Goal: Task Accomplishment & Management: Manage account settings

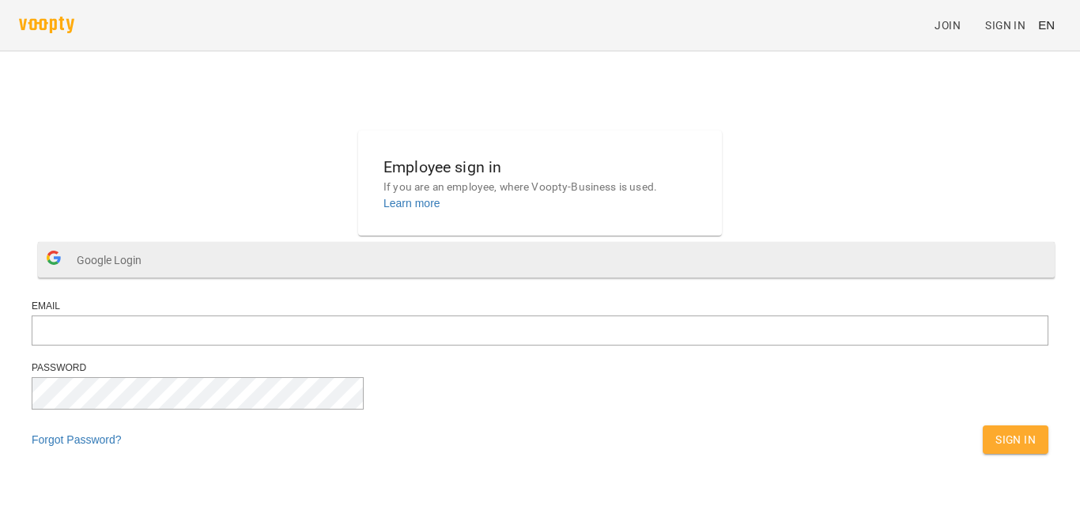
click at [149, 276] on span "Google Login" at bounding box center [113, 260] width 73 height 32
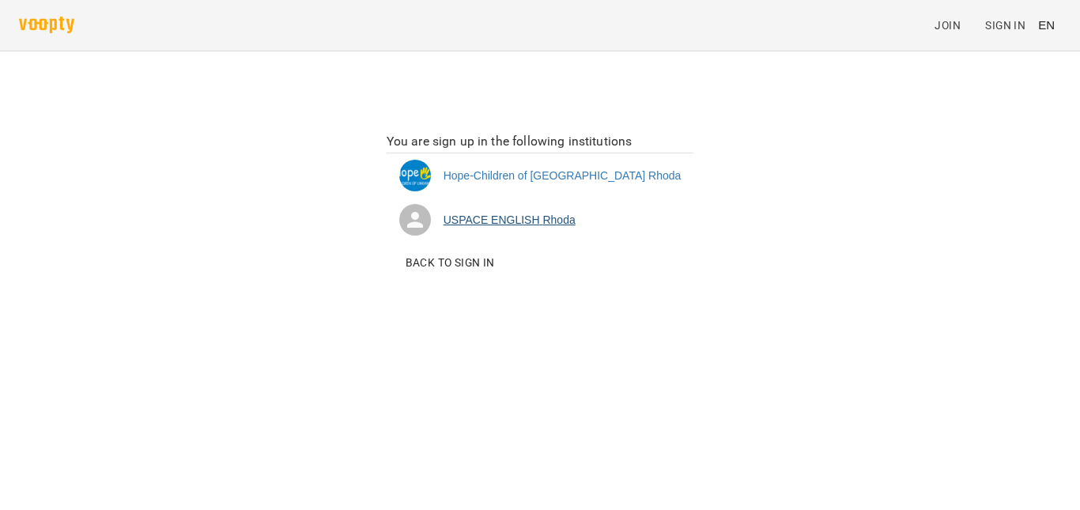
click at [528, 213] on li "USPACE ENGLISH [PERSON_NAME]" at bounding box center [541, 220] width 308 height 44
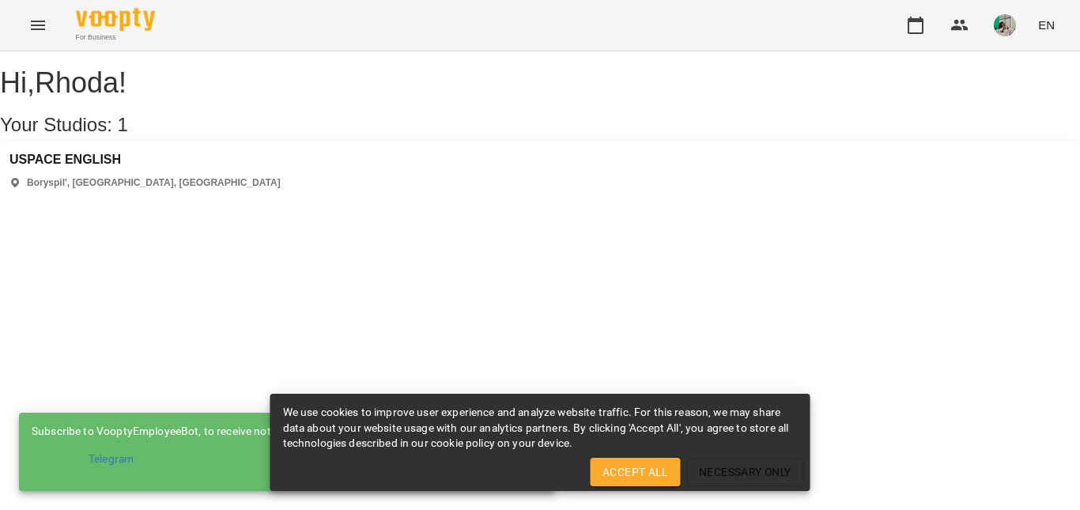
click at [627, 458] on button "Accept All" at bounding box center [635, 472] width 90 height 28
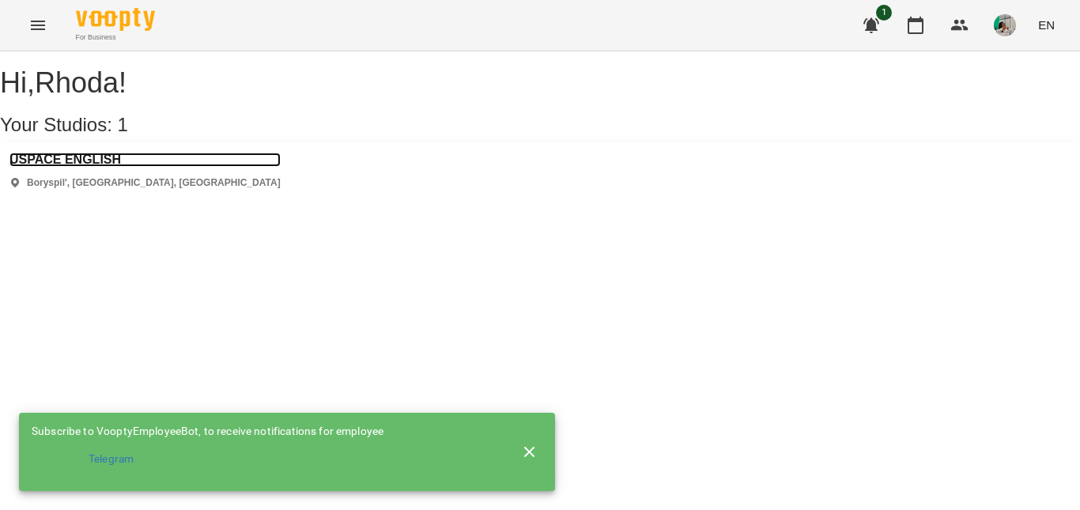
click at [100, 167] on h3 "USPACE ENGLISH" at bounding box center [144, 160] width 271 height 14
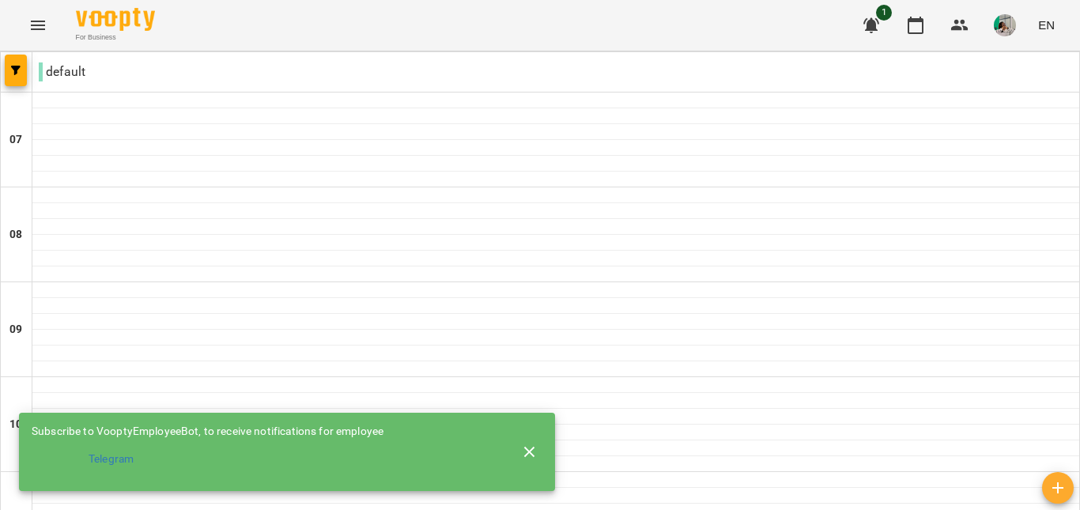
click at [527, 451] on icon "button" at bounding box center [529, 452] width 19 height 19
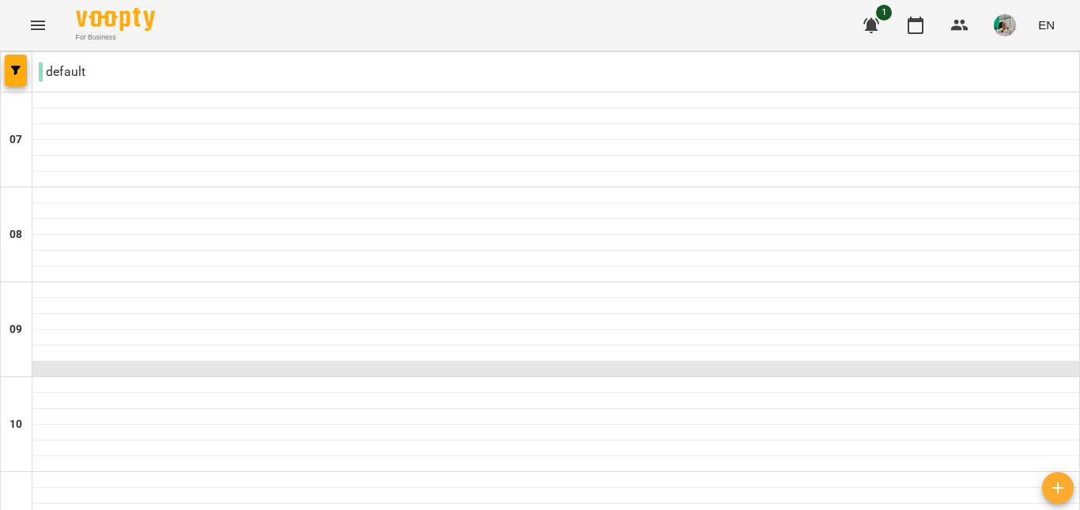
scroll to position [801, 0]
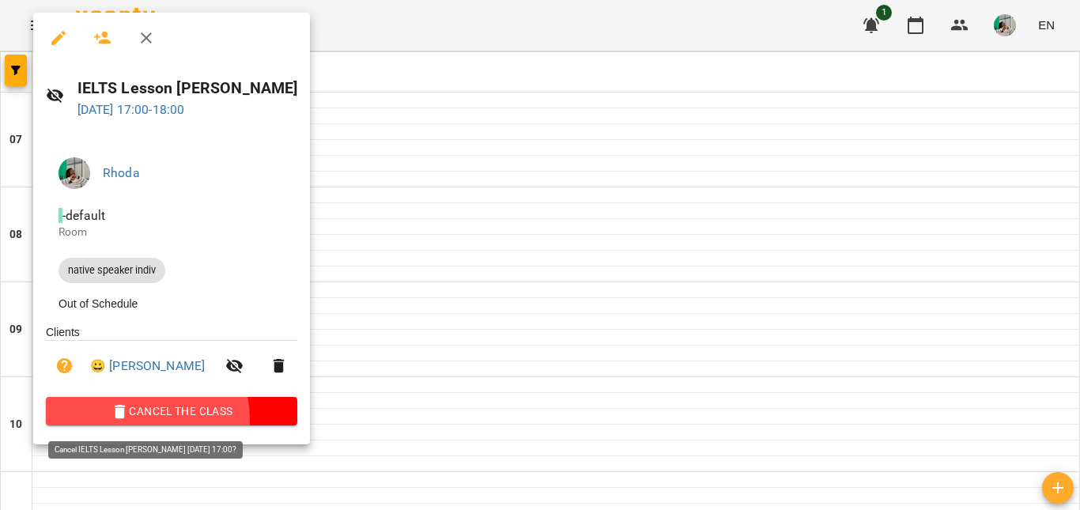
click at [146, 421] on span "Cancel the class" at bounding box center [171, 411] width 226 height 19
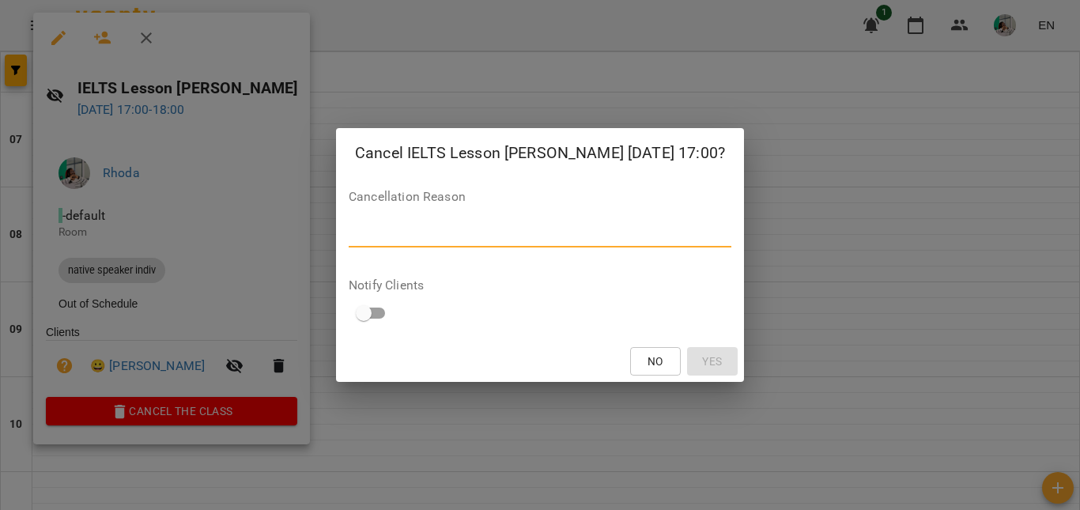
click at [427, 232] on textarea at bounding box center [540, 234] width 383 height 15
type textarea "**********"
click at [702, 360] on span "Yes" at bounding box center [712, 361] width 20 height 19
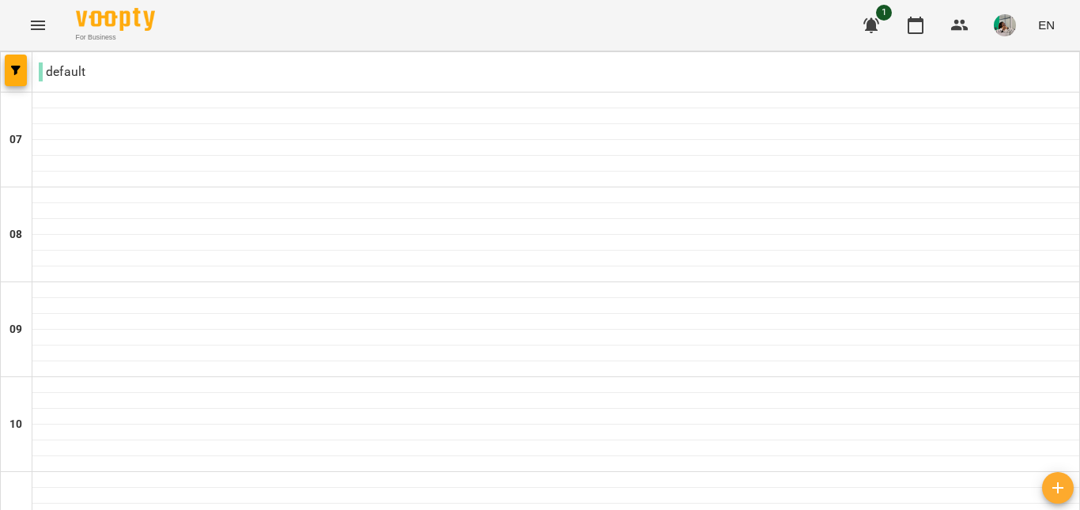
scroll to position [472, 0]
click at [1046, 30] on span "EN" at bounding box center [1046, 25] width 17 height 17
click at [999, 20] on div at bounding box center [540, 255] width 1080 height 510
click at [1005, 28] on img "button" at bounding box center [1005, 25] width 22 height 22
click at [988, 149] on span "Sign Out" at bounding box center [978, 145] width 50 height 19
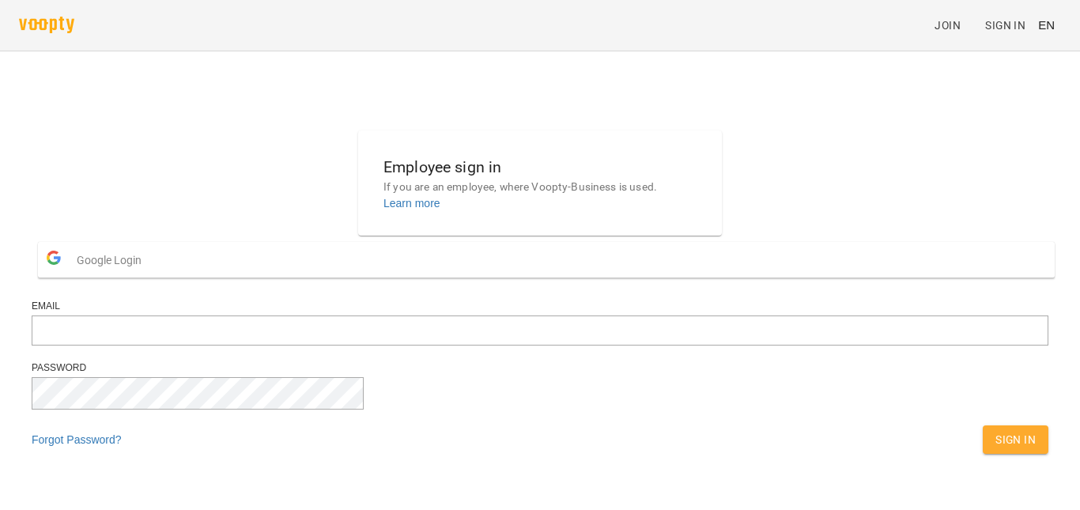
click at [597, 277] on button "Google Login" at bounding box center [546, 260] width 1017 height 36
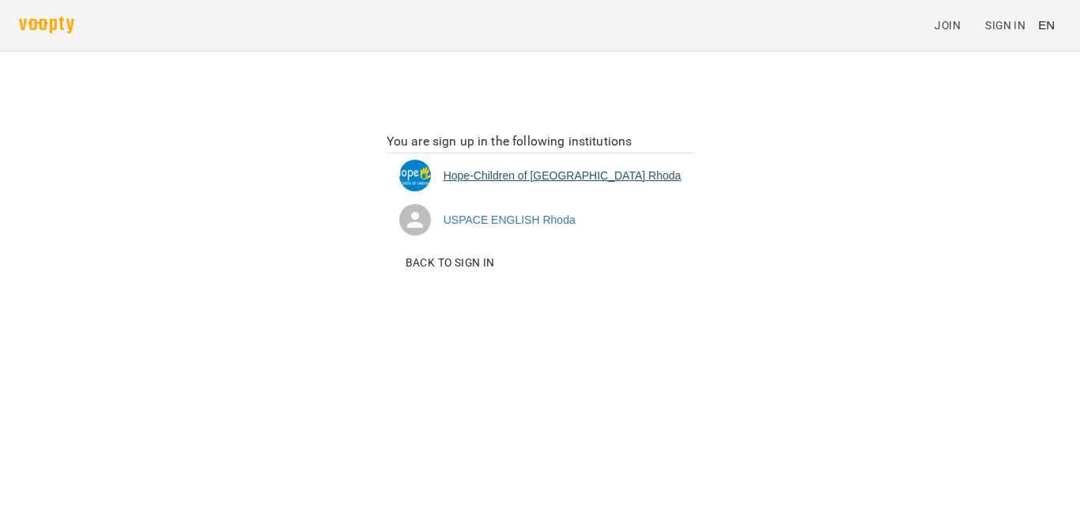
click at [611, 171] on li "Hope-Children of Ukraine Rhoda" at bounding box center [541, 175] width 308 height 44
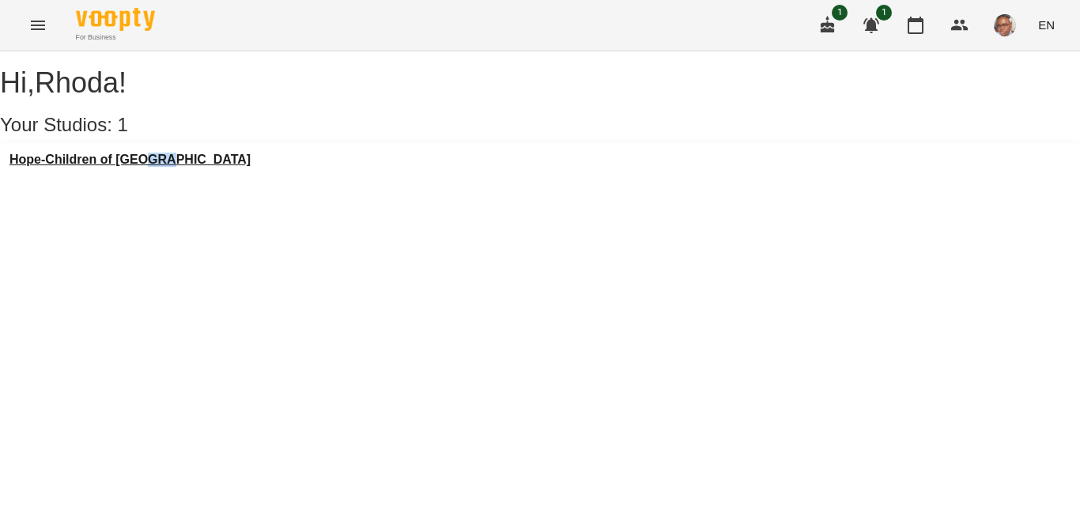
drag, startPoint x: 274, startPoint y: 169, endPoint x: 157, endPoint y: 182, distance: 118.5
click at [157, 182] on div "Hope-Children of Ukraine" at bounding box center [540, 164] width 1080 height 43
click at [157, 167] on h3 "Hope-Children of Ukraine" at bounding box center [129, 160] width 241 height 14
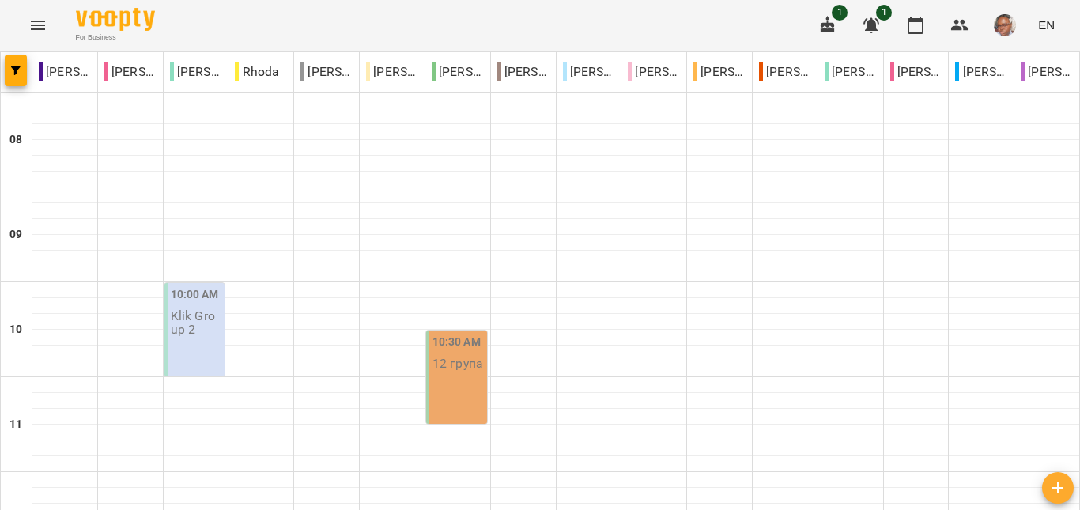
scroll to position [632, 0]
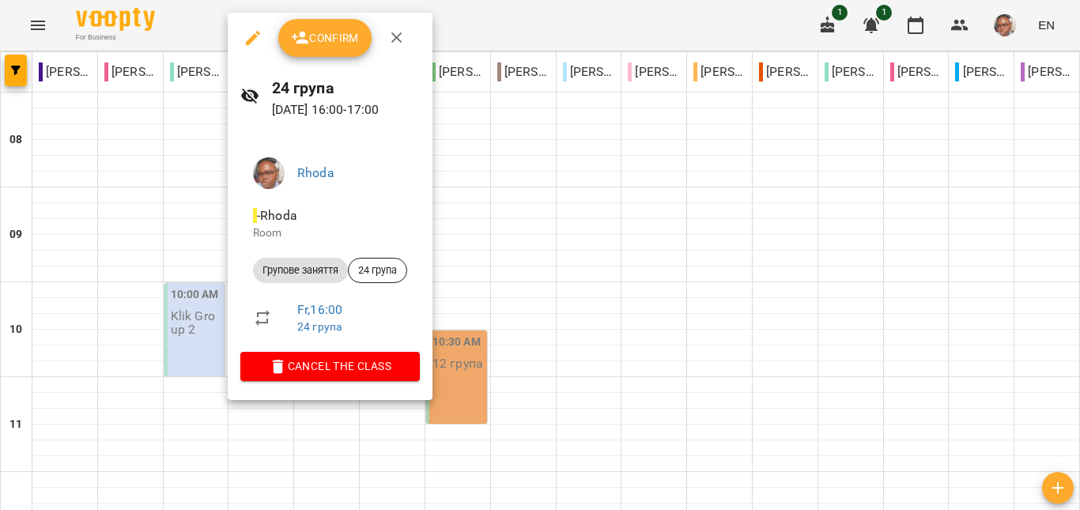
click at [330, 27] on button "Confirm" at bounding box center [324, 38] width 93 height 38
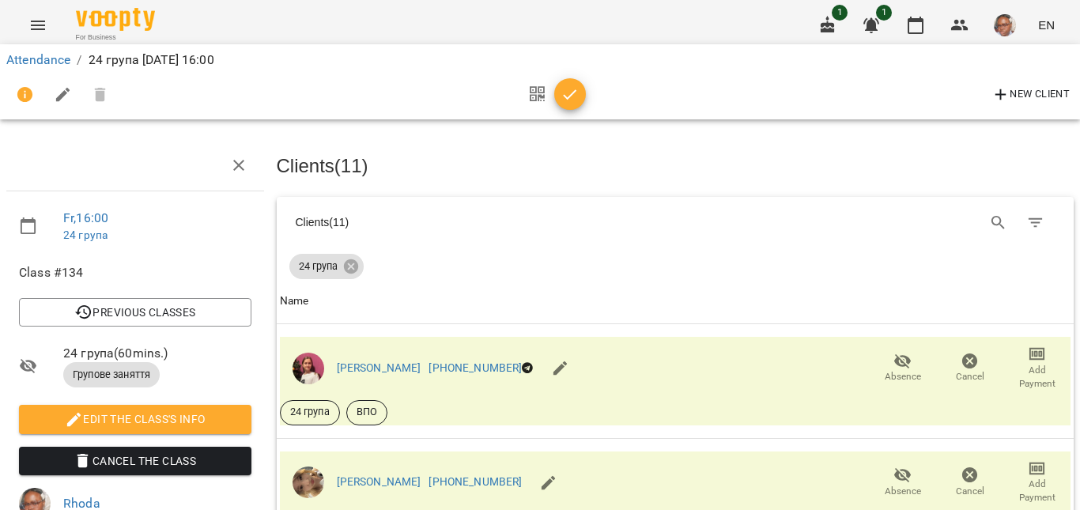
click at [564, 101] on icon "button" at bounding box center [569, 94] width 19 height 19
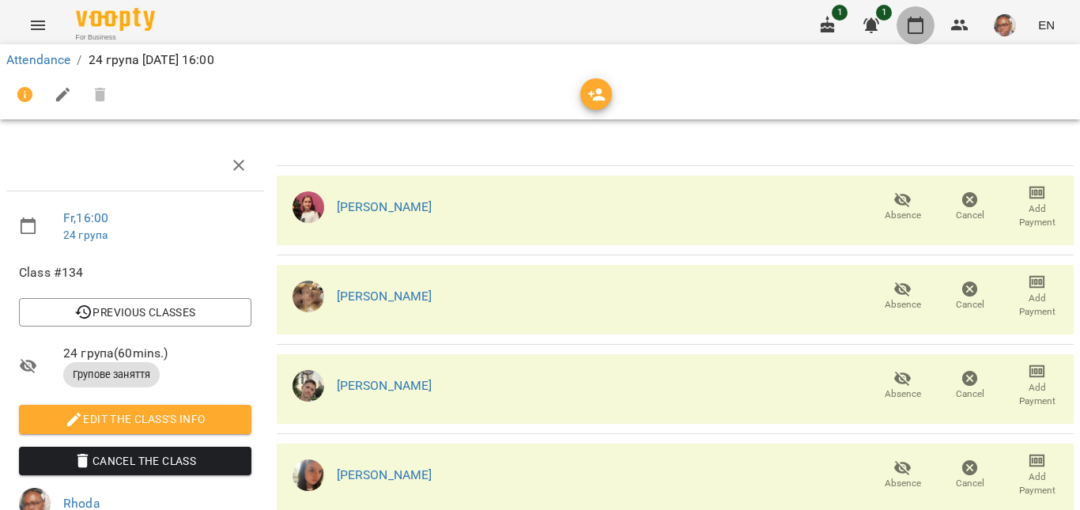
click at [923, 37] on button "button" at bounding box center [915, 25] width 38 height 38
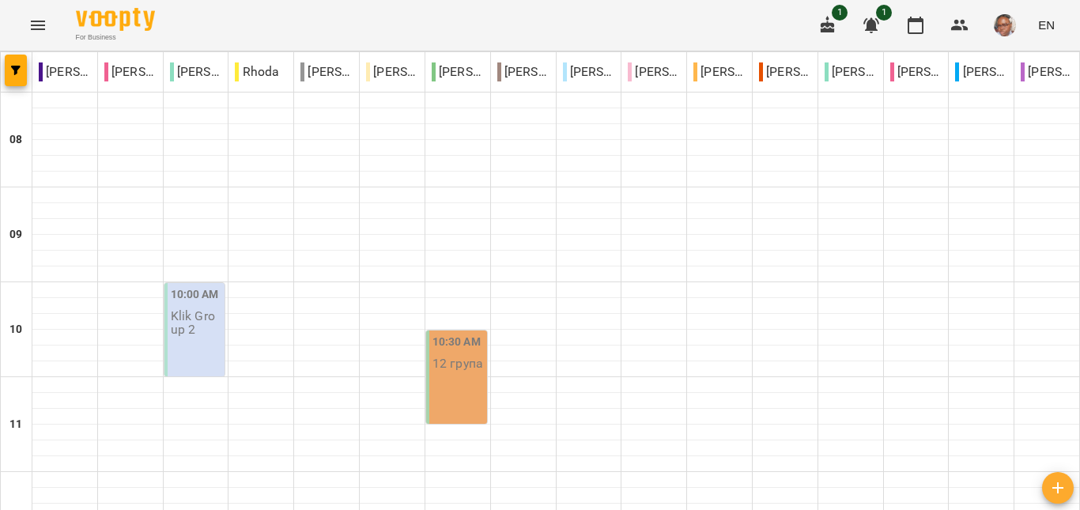
scroll to position [650, 0]
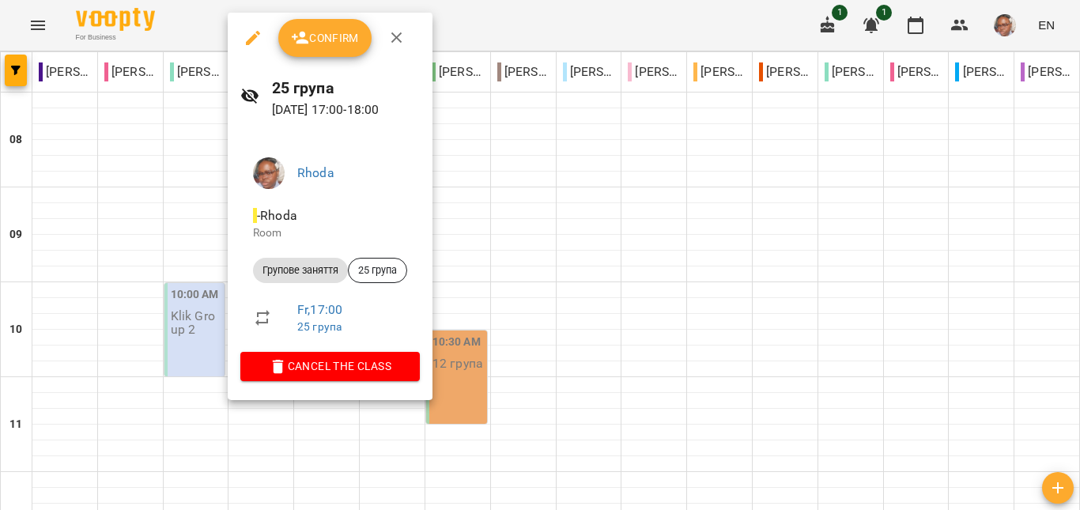
click at [331, 47] on span "Confirm" at bounding box center [325, 37] width 68 height 19
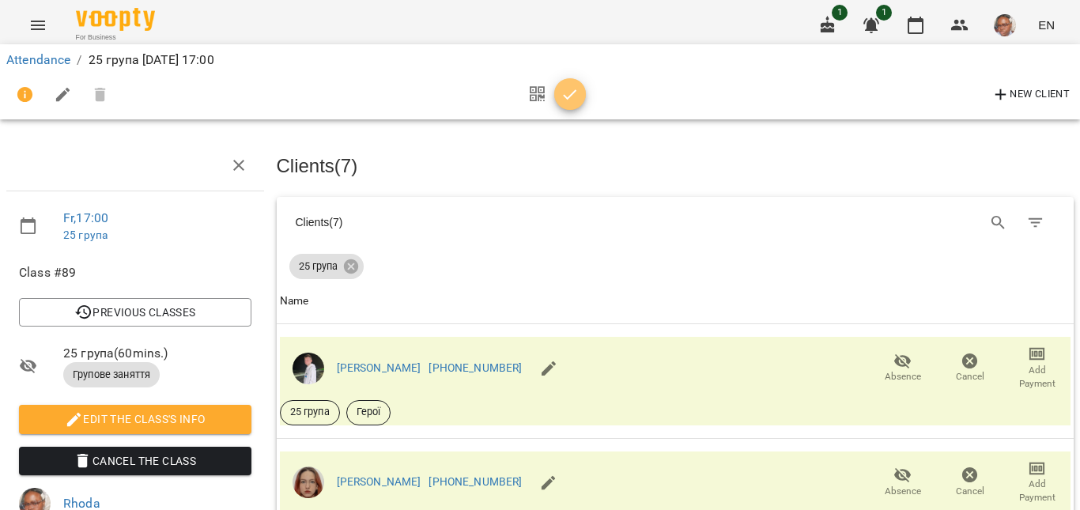
click at [565, 100] on icon "button" at bounding box center [569, 94] width 19 height 19
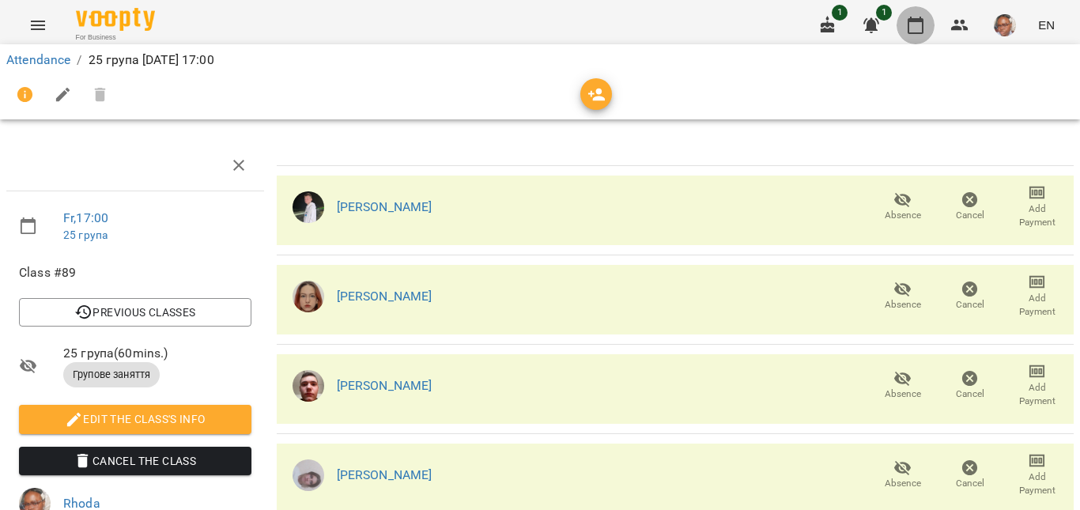
click at [905, 25] on button "button" at bounding box center [915, 25] width 38 height 38
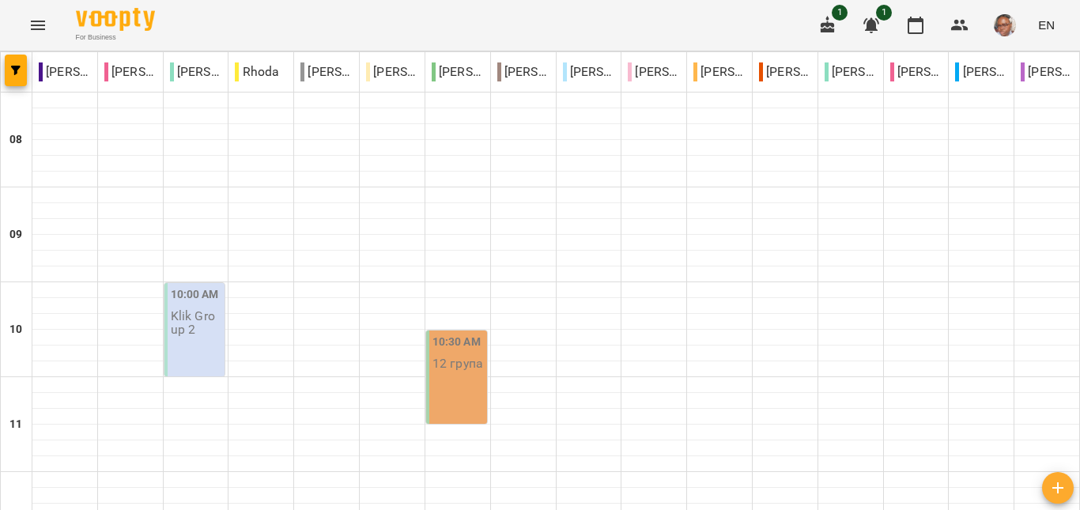
scroll to position [587, 0]
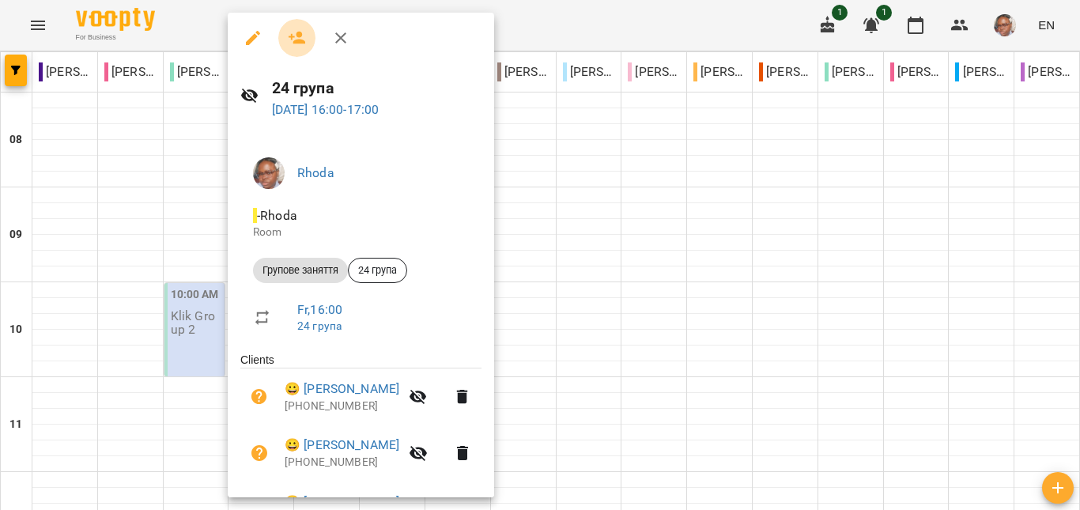
click at [304, 36] on icon "button" at bounding box center [297, 37] width 19 height 19
